Goal: Task Accomplishment & Management: Manage account settings

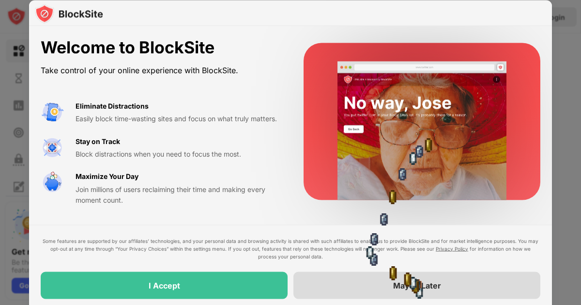
click at [415, 287] on div "Maybe Later" at bounding box center [417, 285] width 48 height 10
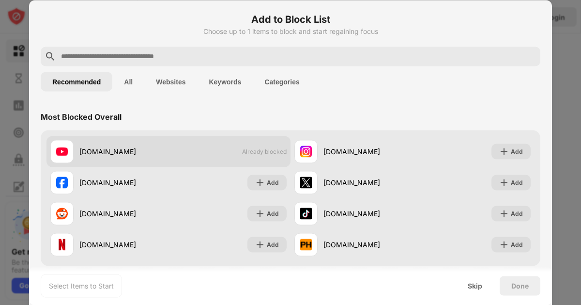
click at [266, 146] on div "youtube.com Already blocked" at bounding box center [168, 151] width 244 height 31
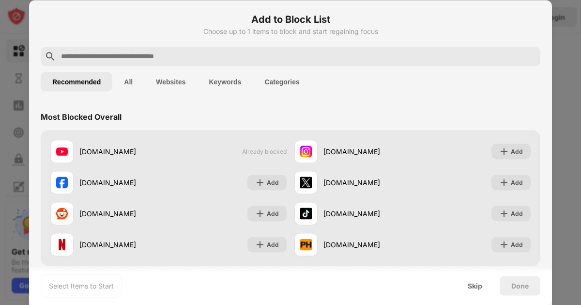
click at [173, 83] on button "Websites" at bounding box center [170, 81] width 53 height 19
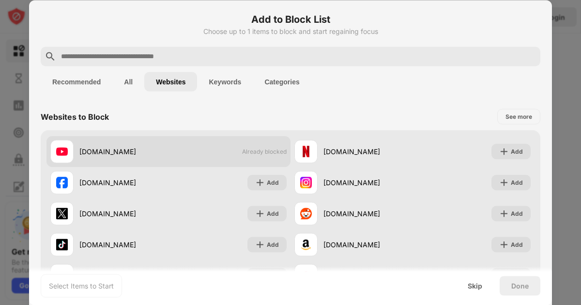
click at [259, 145] on div "youtube.com Already blocked" at bounding box center [168, 151] width 244 height 31
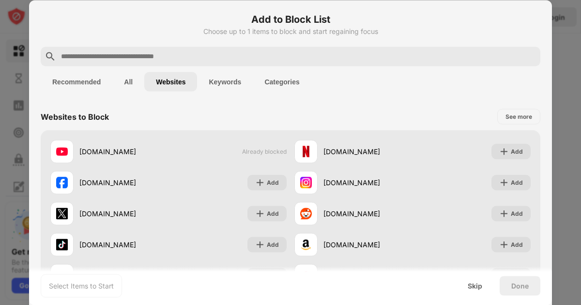
click at [225, 81] on button "Keywords" at bounding box center [225, 81] width 56 height 19
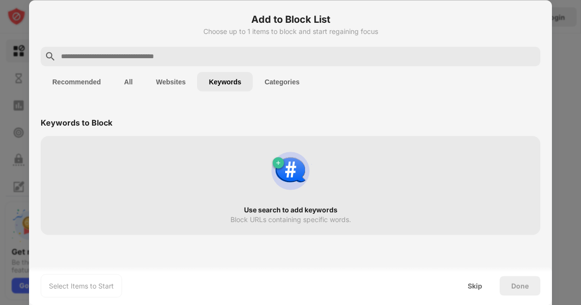
click at [72, 77] on button "Recommended" at bounding box center [77, 81] width 72 height 19
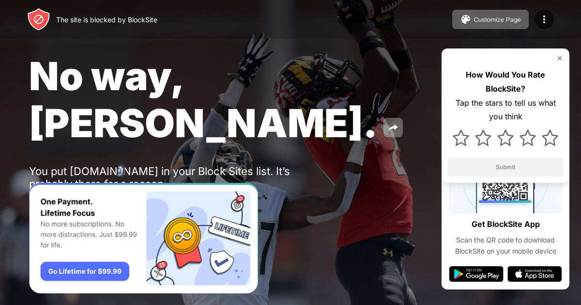
click at [116, 205] on div "Password Protection" at bounding box center [112, 209] width 67 height 8
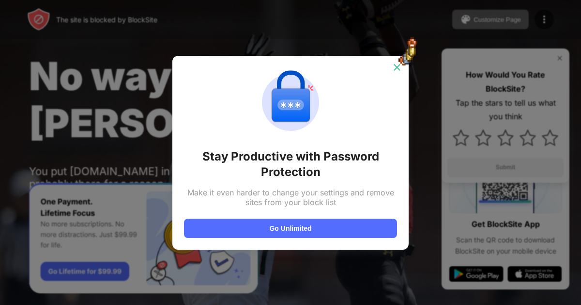
click at [393, 62] on img at bounding box center [397, 67] width 10 height 10
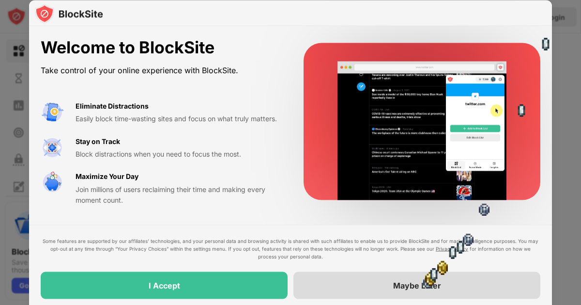
click at [423, 276] on div "Maybe Later" at bounding box center [416, 284] width 247 height 27
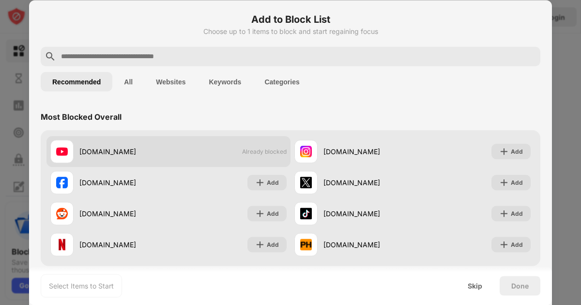
click at [263, 156] on div "youtube.com Already blocked" at bounding box center [168, 151] width 244 height 31
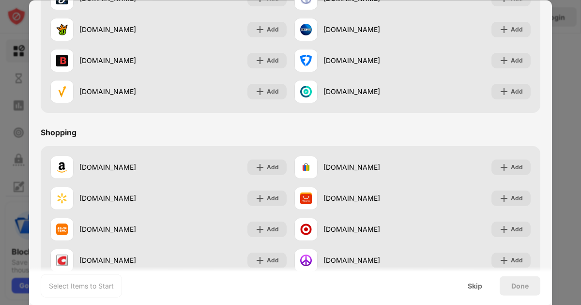
scroll to position [1014, 0]
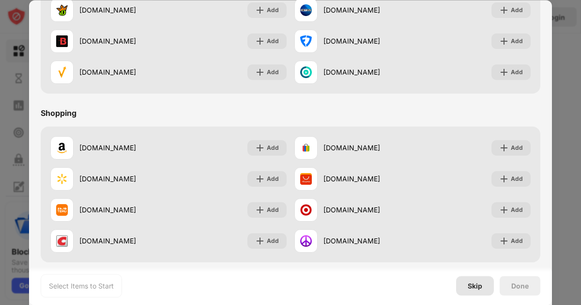
click at [476, 284] on div "Skip" at bounding box center [475, 285] width 15 height 8
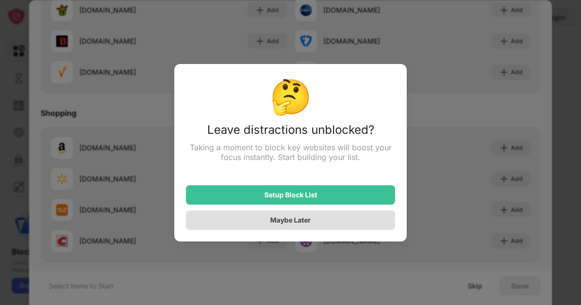
click at [284, 224] on div "Maybe Later" at bounding box center [290, 219] width 209 height 19
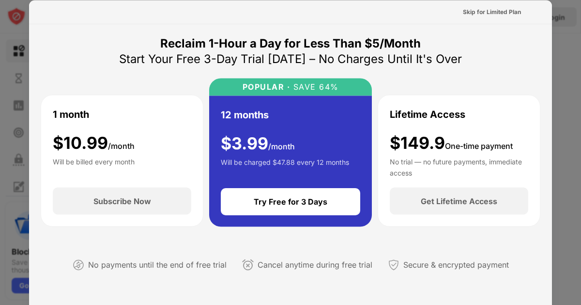
click at [554, 71] on div at bounding box center [290, 152] width 581 height 305
